Goal: Navigation & Orientation: Find specific page/section

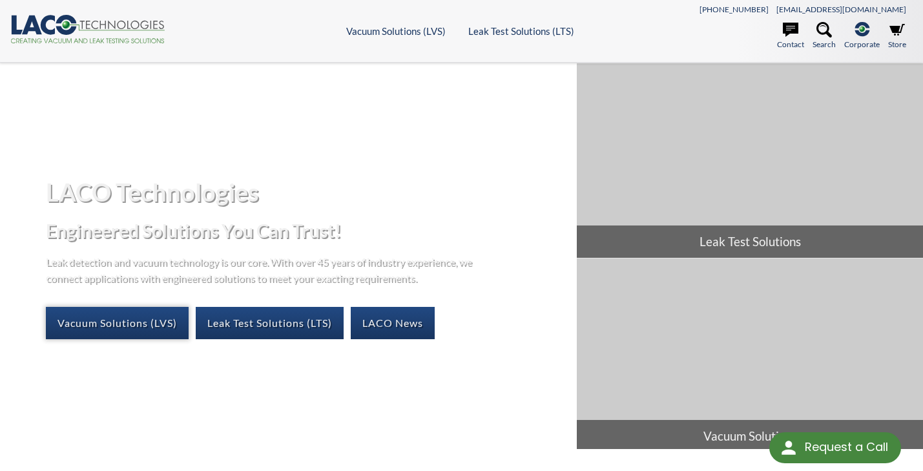
click at [120, 328] on link "Vacuum Solutions (LVS)" at bounding box center [117, 323] width 143 height 32
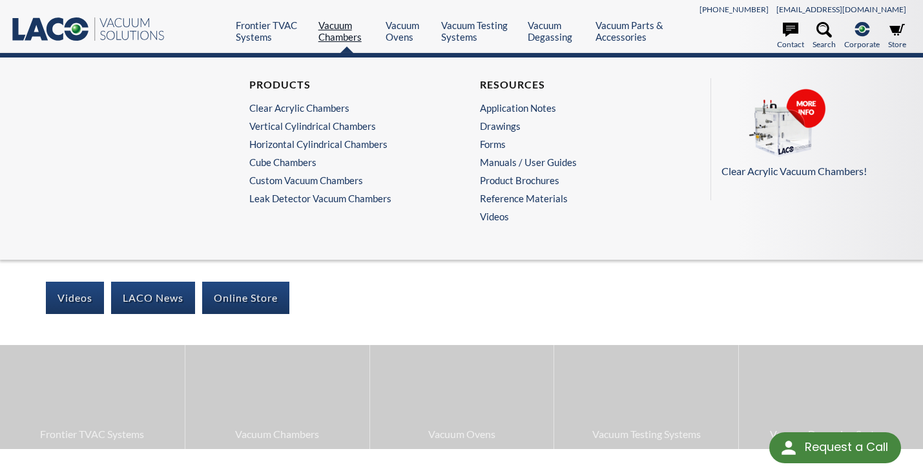
click at [340, 39] on link "Vacuum Chambers" at bounding box center [348, 30] width 58 height 23
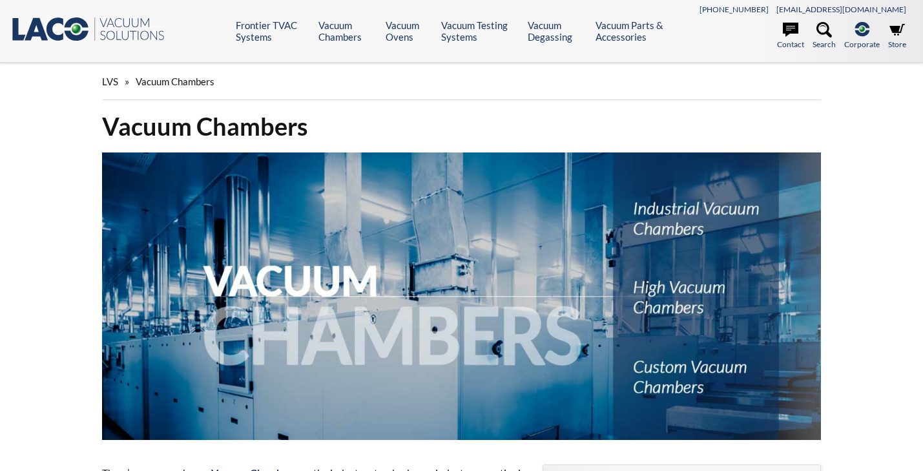
select select "Widget Language Translate"
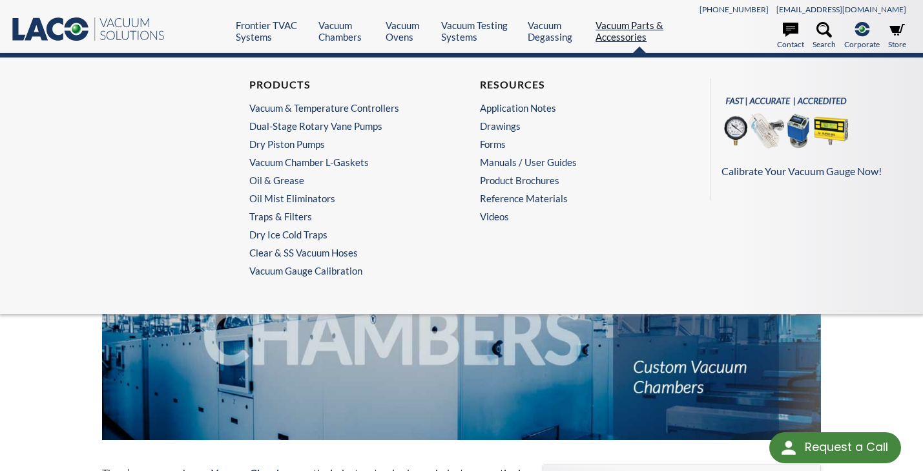
click at [632, 34] on link "Vacuum Parts & Accessories" at bounding box center [640, 30] width 89 height 23
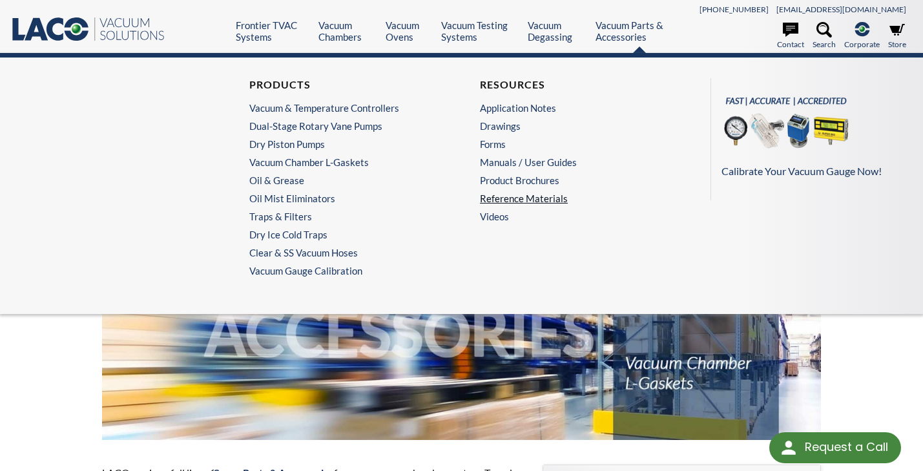
click at [505, 196] on link "Reference Materials" at bounding box center [573, 199] width 187 height 12
